Goal: Transaction & Acquisition: Register for event/course

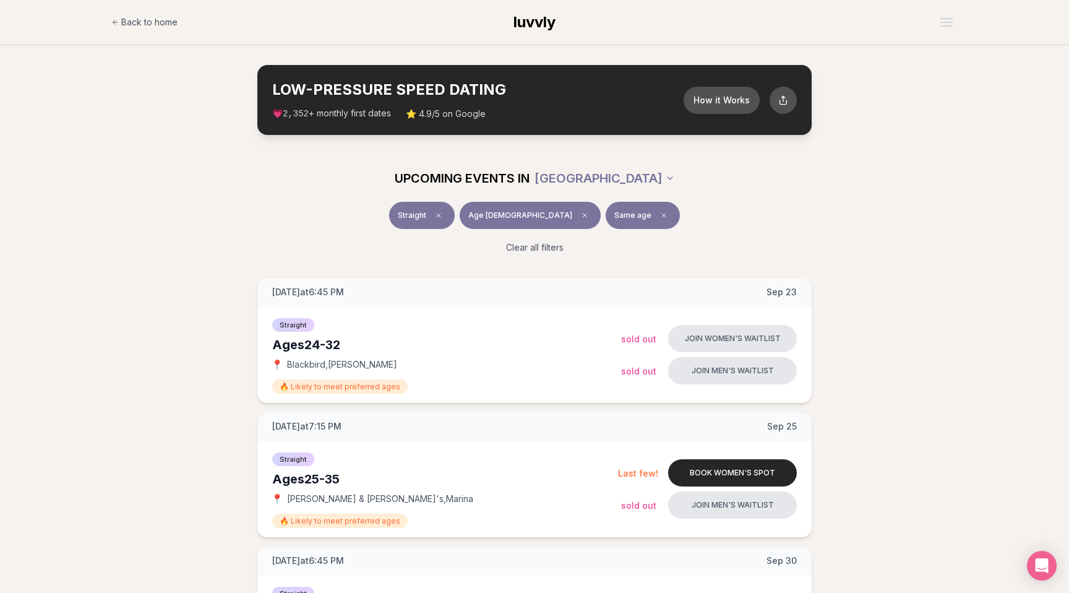
click at [139, 208] on div "Straight Age [DEMOGRAPHIC_DATA] Same age Clear all filters" at bounding box center [534, 233] width 1069 height 62
click at [158, 205] on div "Straight Age [DEMOGRAPHIC_DATA] Same age Clear all filters" at bounding box center [534, 233] width 1069 height 62
click at [980, 198] on div "UPCOMING EVENTS IN SAN FRANCISCO Straight Age 30 Same age Clear all filters" at bounding box center [534, 209] width 1069 height 109
